Goal: Task Accomplishment & Management: Use online tool/utility

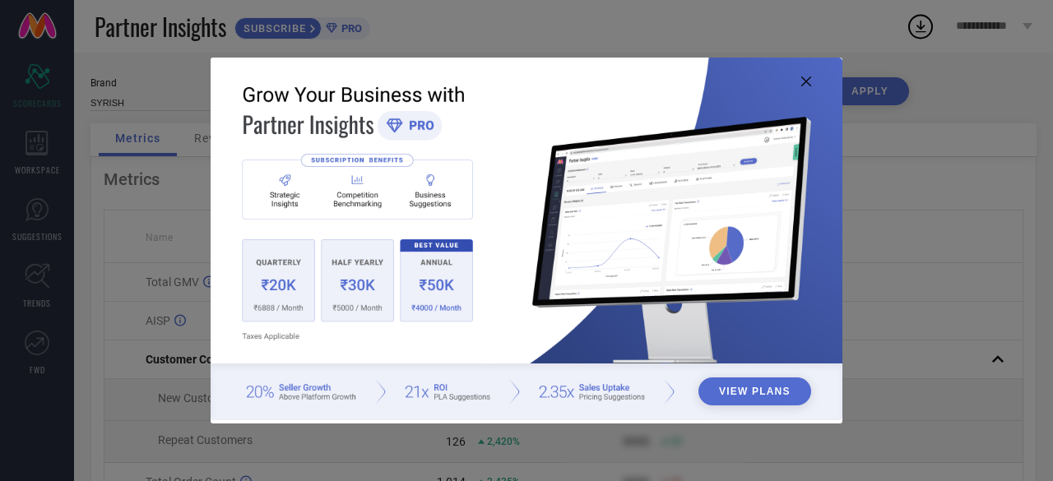
click at [806, 77] on icon at bounding box center [807, 82] width 10 height 10
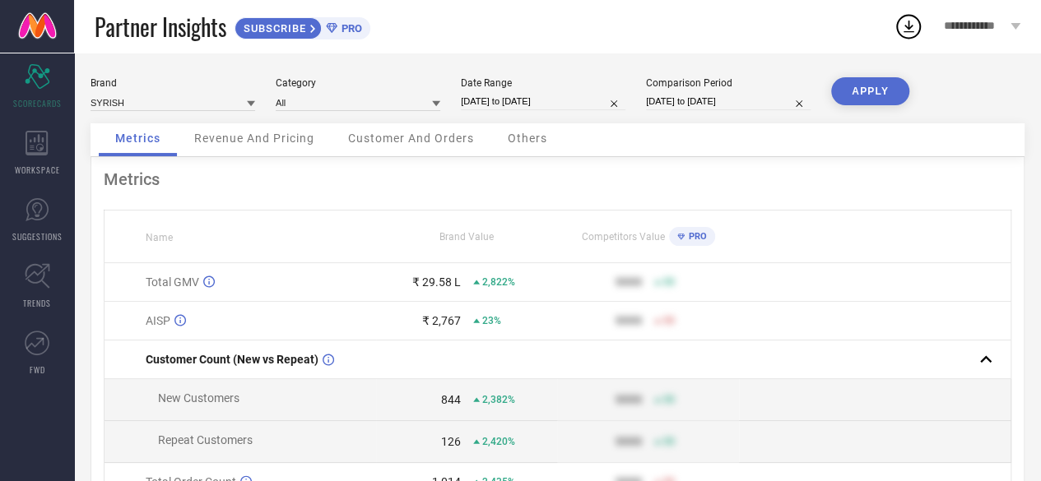
select select "7"
select select "2025"
select select "8"
select select "2025"
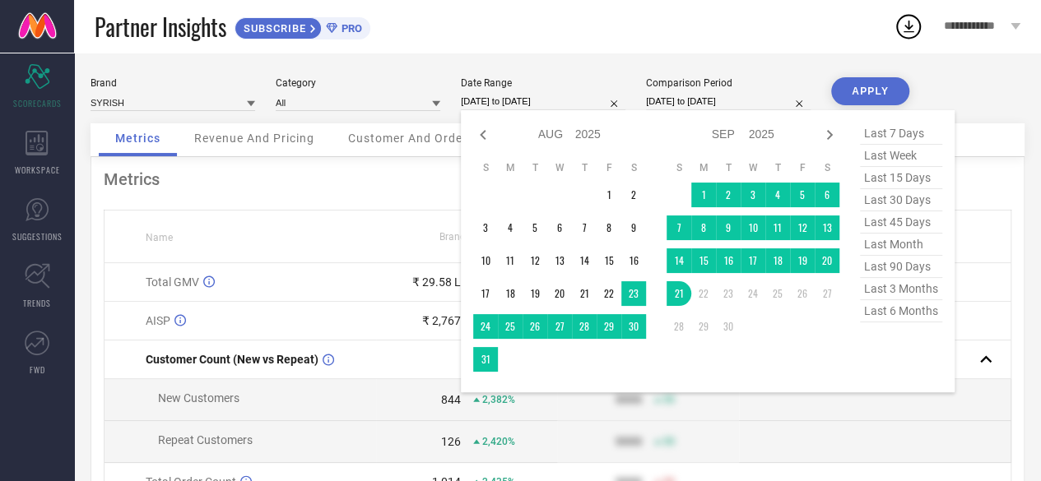
click at [490, 100] on input "[DATE] to [DATE]" at bounding box center [543, 101] width 165 height 17
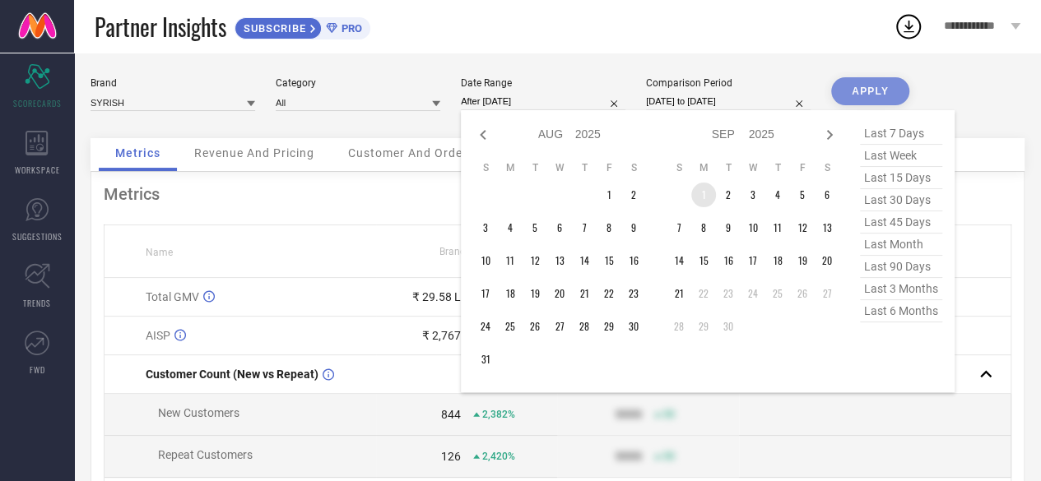
click at [702, 192] on td "1" at bounding box center [703, 195] width 25 height 25
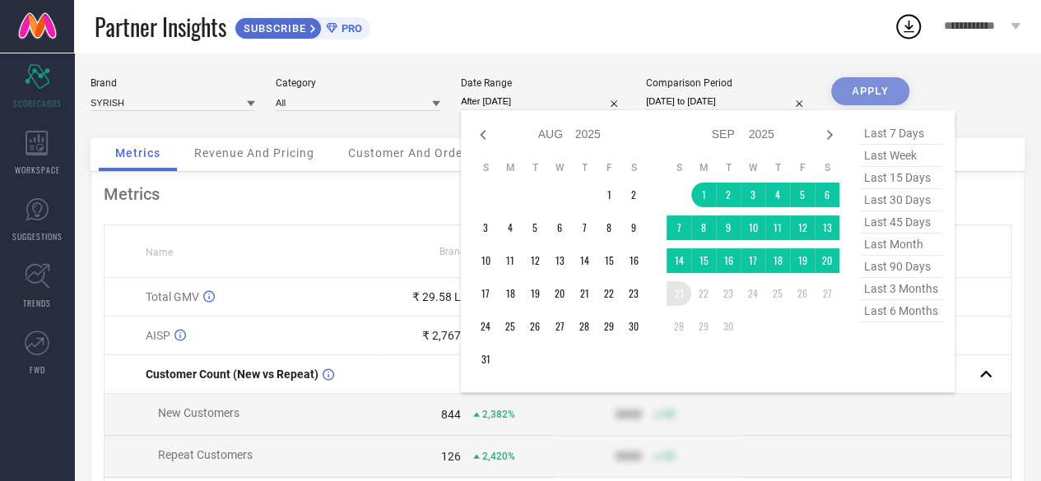
type input "[DATE] to [DATE]"
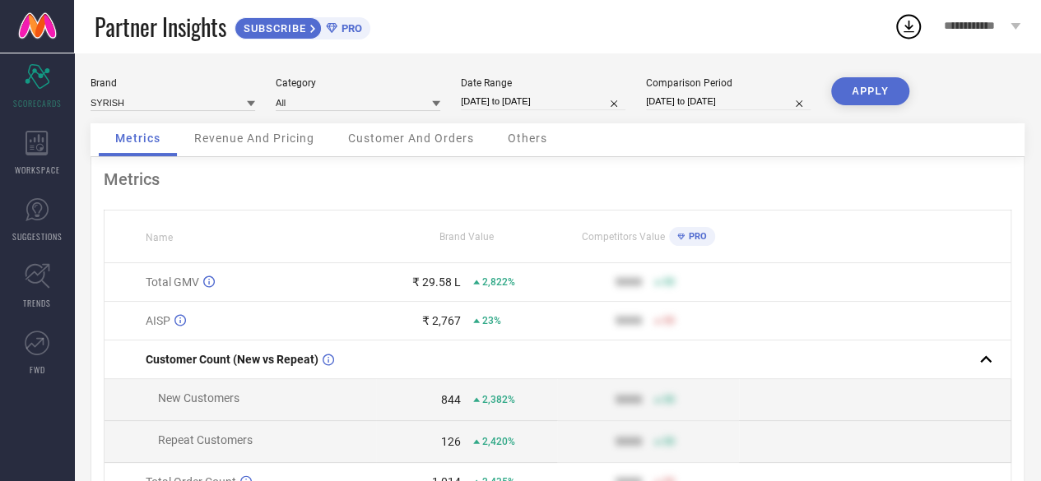
click at [853, 95] on button "APPLY" at bounding box center [870, 91] width 78 height 28
select select "7"
select select "2024"
select select "8"
select select "2024"
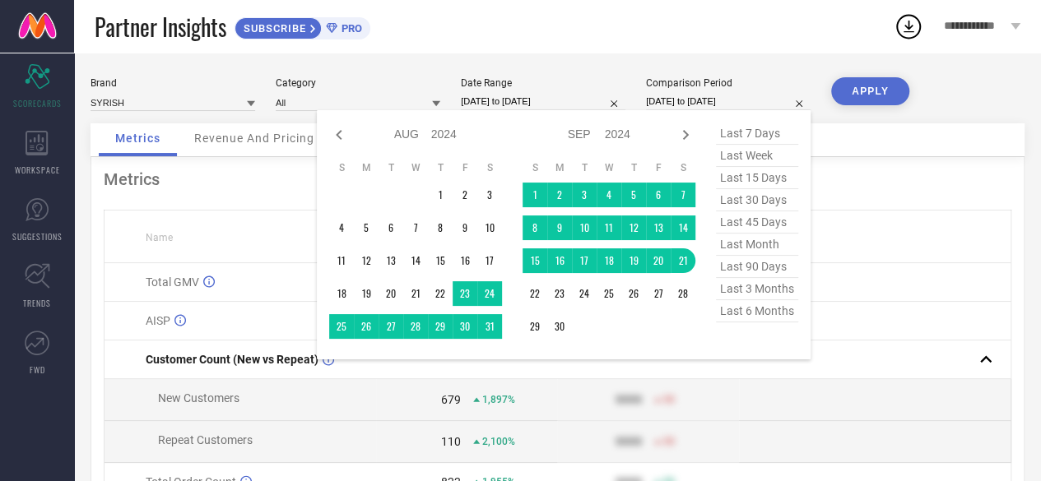
click at [687, 103] on input "[DATE] to [DATE]" at bounding box center [728, 101] width 165 height 17
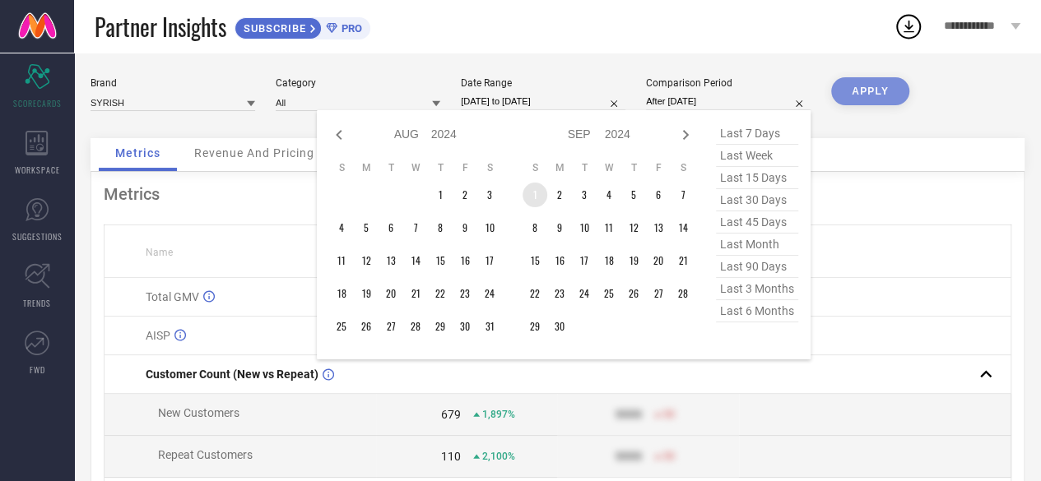
click at [534, 197] on td "1" at bounding box center [535, 195] width 25 height 25
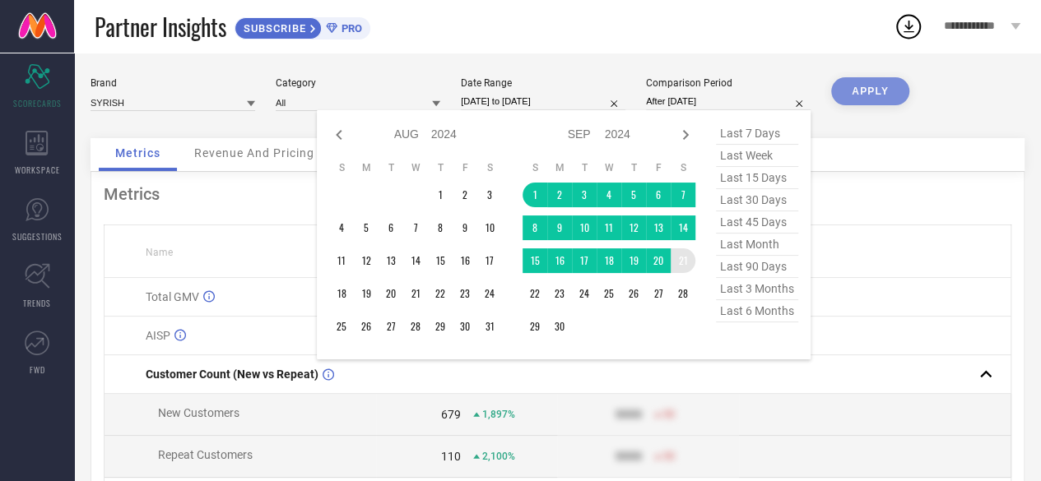
type input "[DATE] to [DATE]"
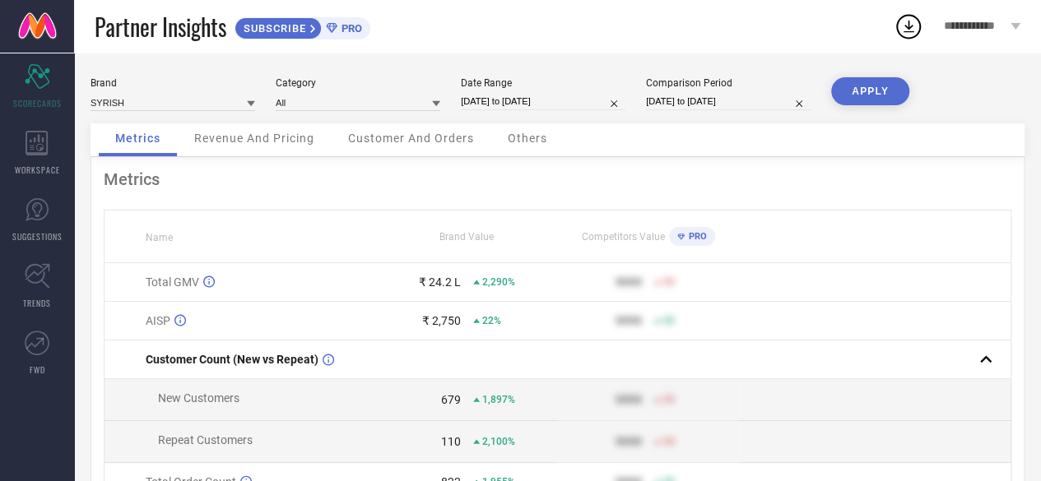
click at [872, 91] on button "APPLY" at bounding box center [870, 91] width 78 height 28
select select "8"
select select "2025"
select select "9"
select select "2025"
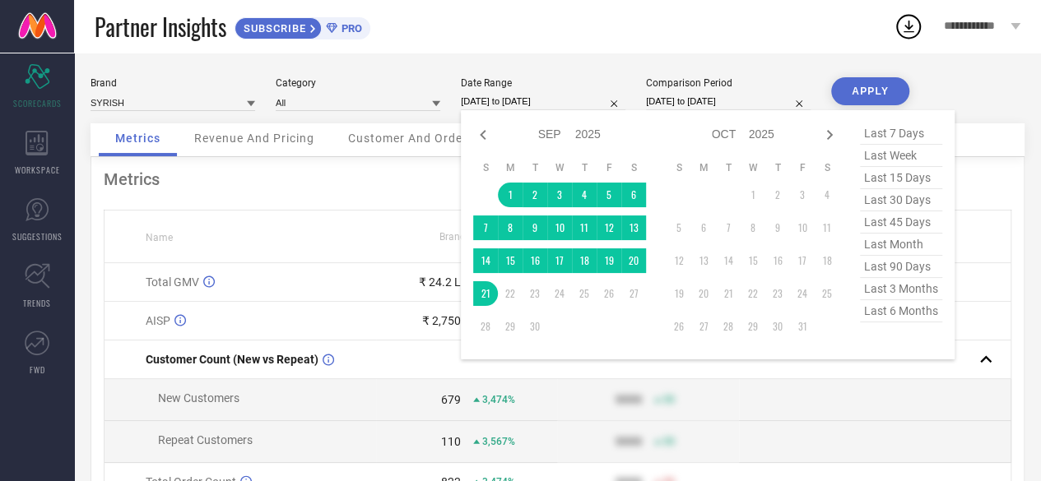
click at [545, 102] on input "[DATE] to [DATE]" at bounding box center [543, 101] width 165 height 17
click at [579, 131] on select "2015 2016 2017 2018 2019 2020 2021 2022 2023 2024 2025 2026 2027 2028 2029 2030…" at bounding box center [588, 135] width 26 height 24
select select "8"
select select "2024"
select select "9"
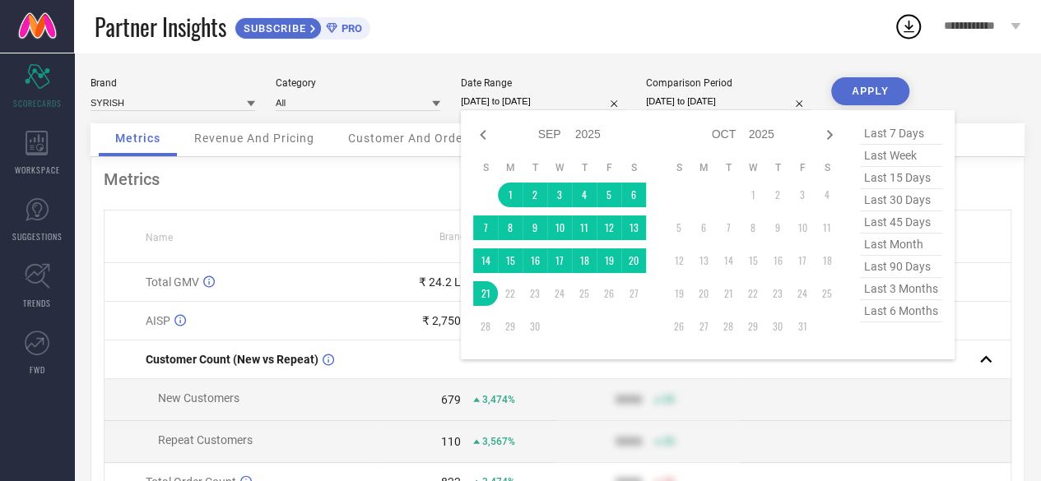
select select "2024"
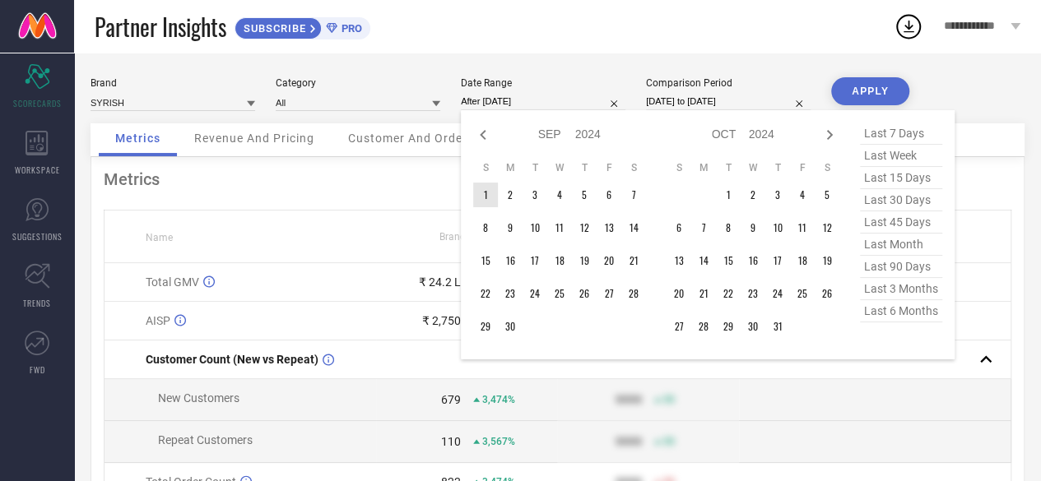
click at [482, 196] on td "1" at bounding box center [485, 195] width 25 height 25
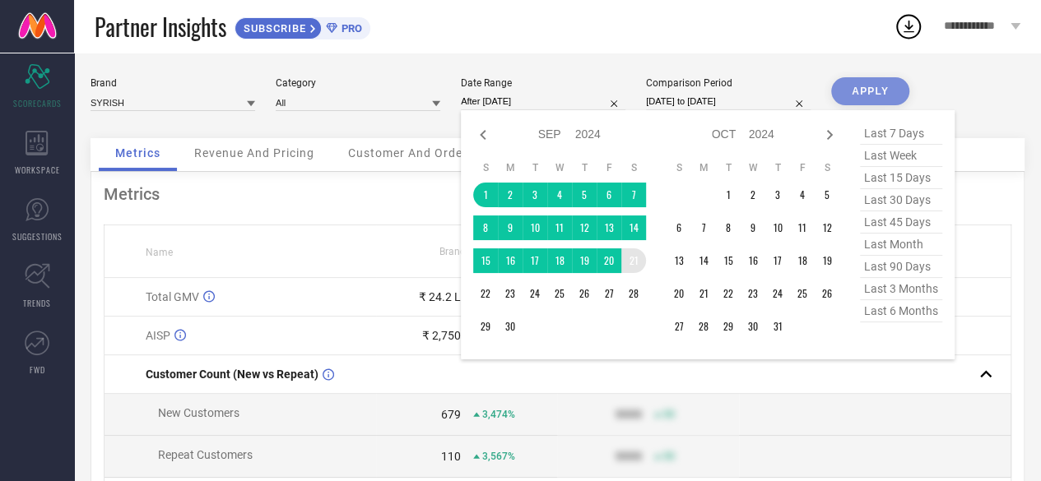
type input "[DATE] to [DATE]"
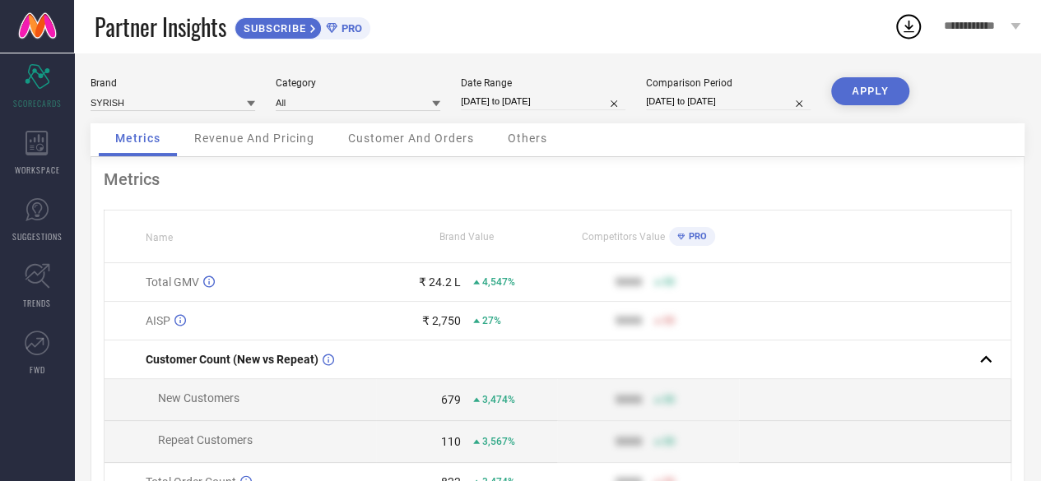
select select "8"
select select "2024"
select select "9"
select select "2024"
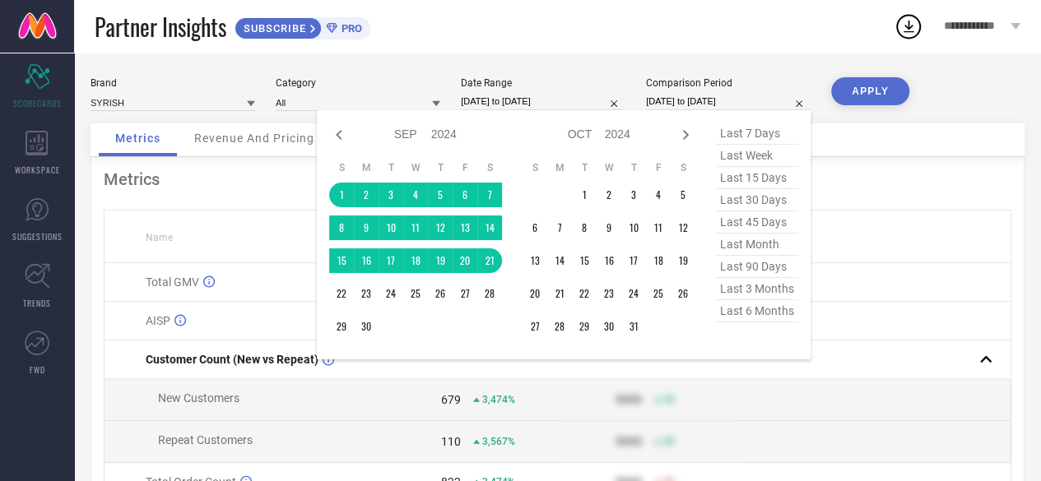
click at [690, 101] on input "[DATE] to [DATE]" at bounding box center [728, 101] width 165 height 17
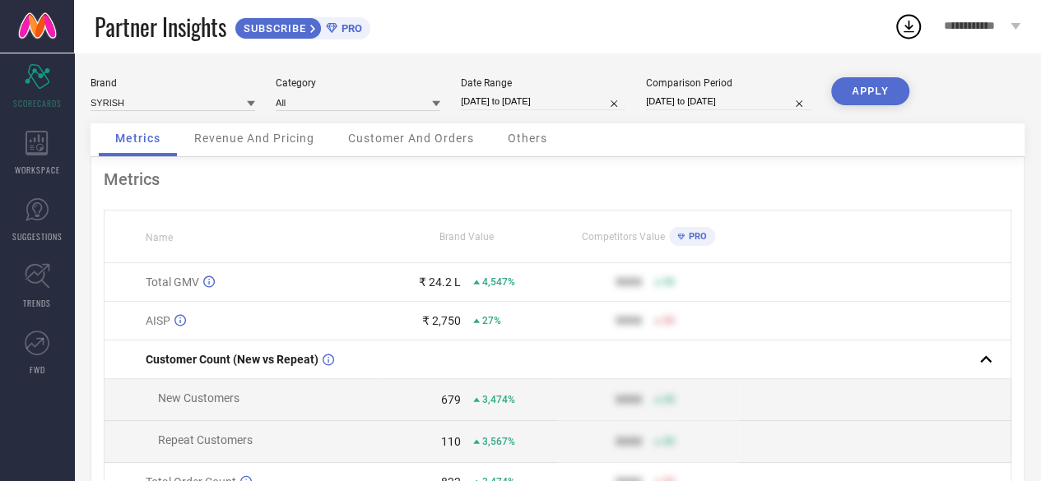
click at [853, 95] on button "APPLY" at bounding box center [870, 91] width 78 height 28
select select "8"
select select "2024"
select select "9"
select select "2024"
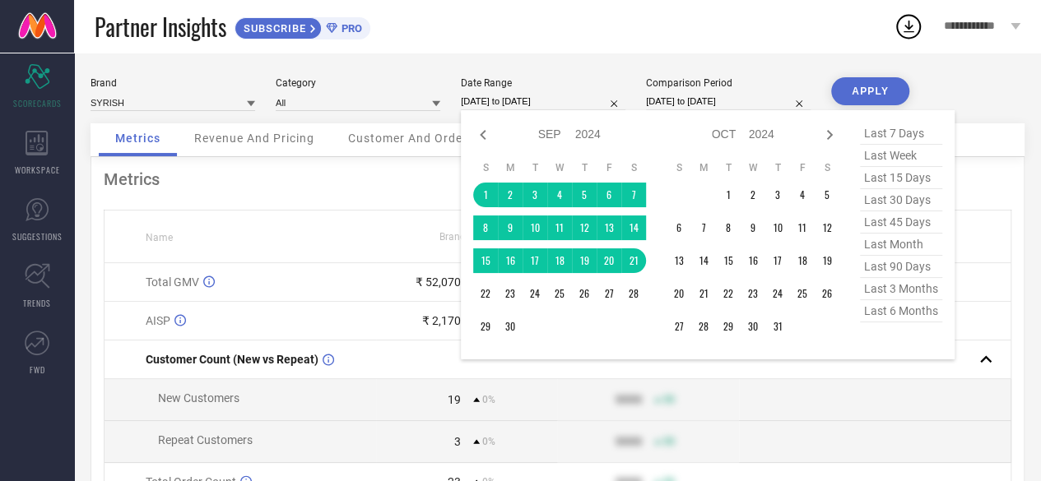
click at [540, 97] on input "[DATE] to [DATE]" at bounding box center [543, 101] width 165 height 17
click at [579, 139] on select "2014 2015 2016 2017 2018 2019 2020 2021 2022 2023 2024 2025 2026 2027 2028 2029…" at bounding box center [588, 135] width 26 height 24
select select "8"
select select "2025"
select select "9"
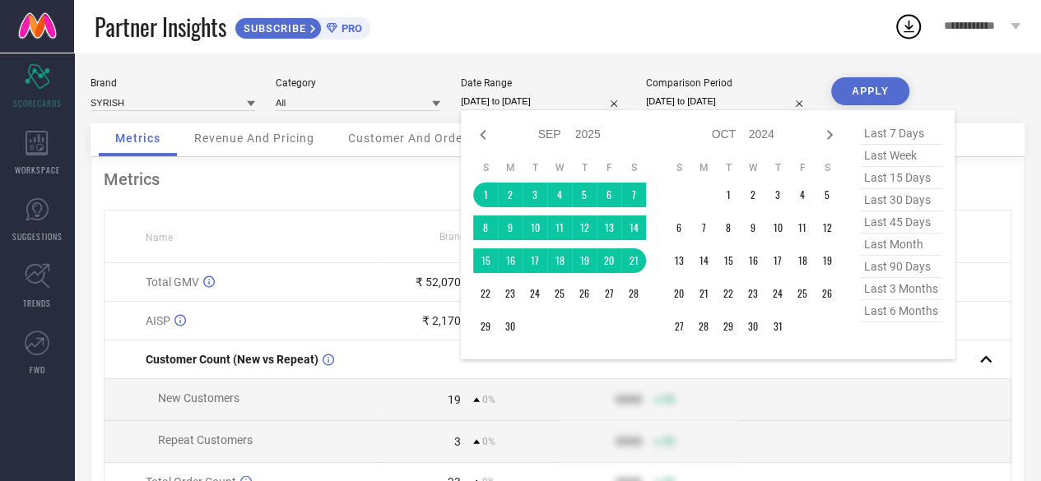
select select "2025"
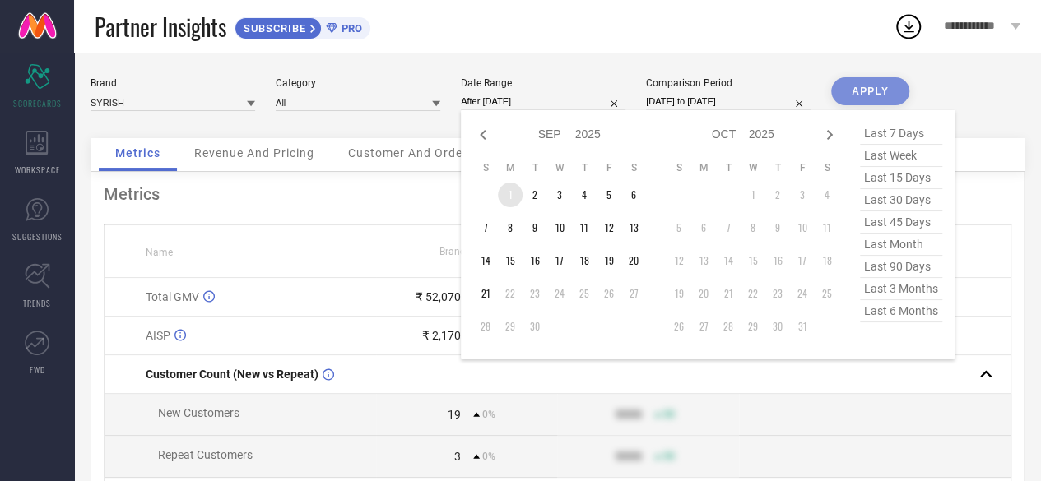
click at [507, 197] on td "1" at bounding box center [510, 195] width 25 height 25
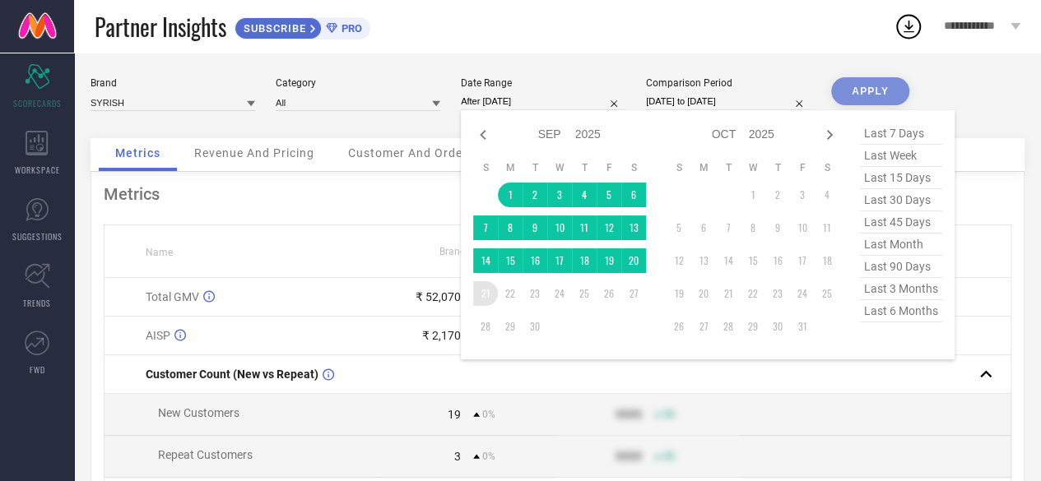
type input "[DATE] to [DATE]"
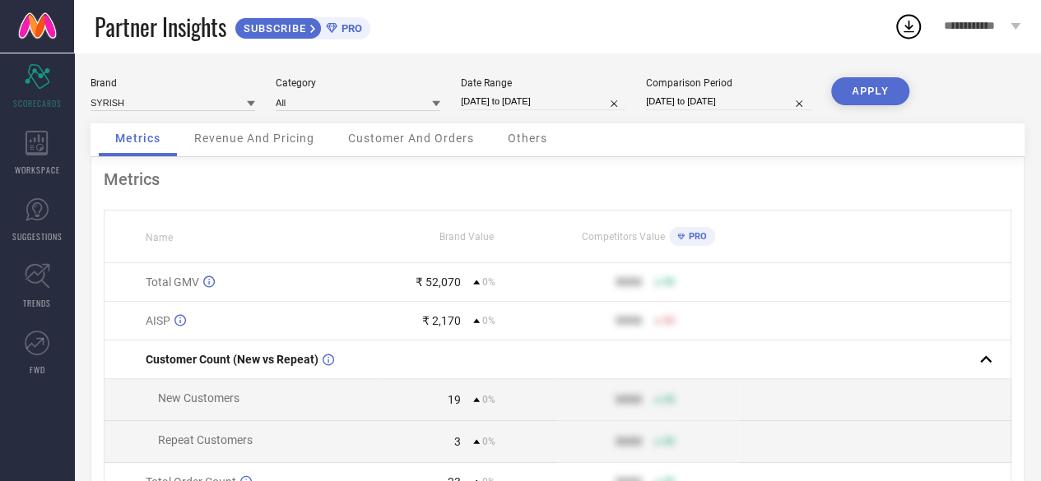
click at [869, 91] on button "APPLY" at bounding box center [870, 91] width 78 height 28
